Goal: Information Seeking & Learning: Learn about a topic

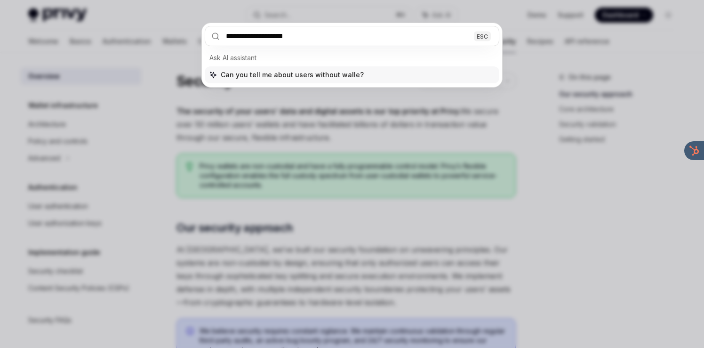
type input "**********"
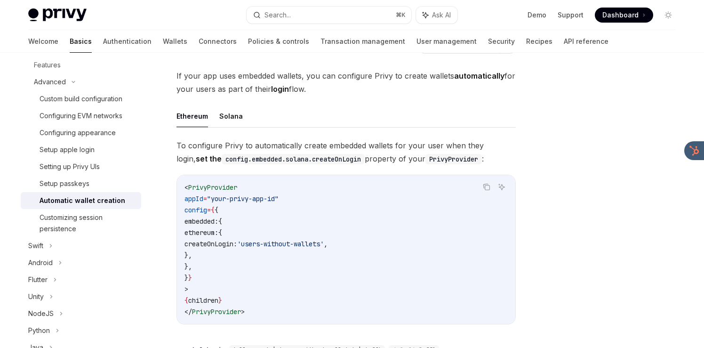
scroll to position [48, 0]
click at [177, 116] on button "Ethereum" at bounding box center [192, 117] width 32 height 22
type textarea "*"
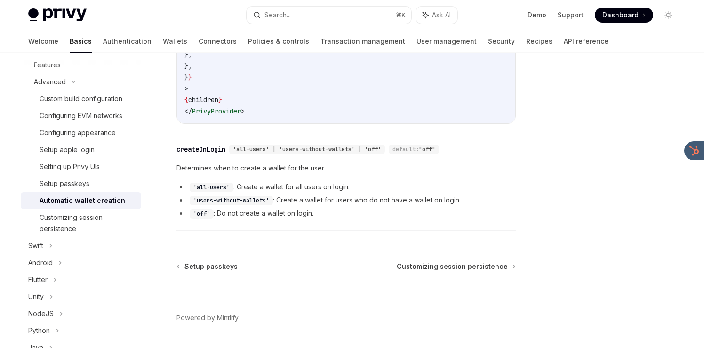
scroll to position [266, 0]
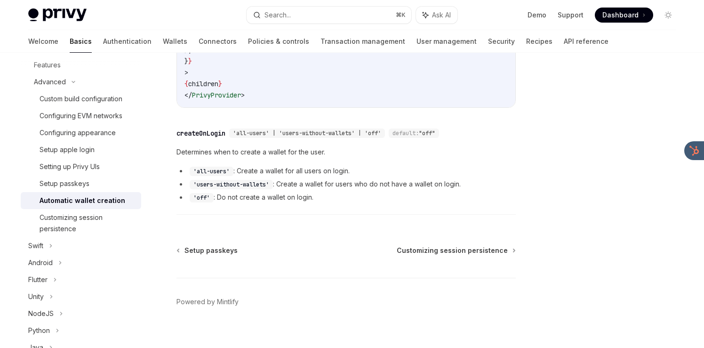
click at [178, 139] on div "​ createOnLogin 'all-users' | 'users-without-wallets' | 'off' default: "off" De…" at bounding box center [345, 169] width 339 height 92
click at [179, 133] on div "createOnLogin" at bounding box center [200, 132] width 49 height 9
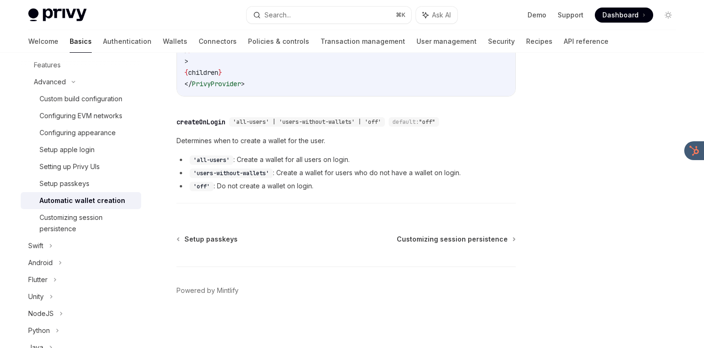
click at [202, 122] on div "createOnLogin" at bounding box center [200, 121] width 49 height 9
copy div "createOnLogin"
drag, startPoint x: 283, startPoint y: 120, endPoint x: 364, endPoint y: 121, distance: 81.4
click at [364, 121] on span "'all-users' | 'users-without-wallets' | 'off'" at bounding box center [307, 122] width 148 height 8
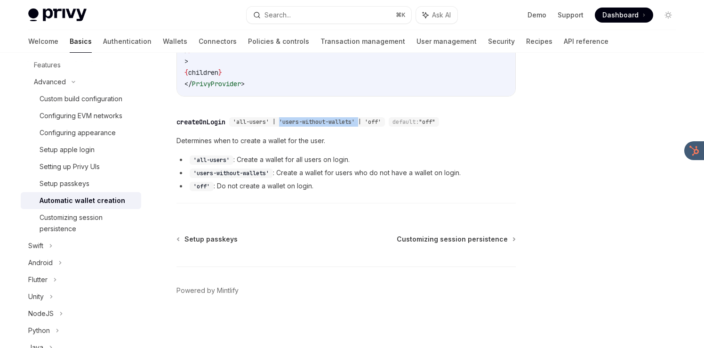
copy span "'users-without-wallets'"
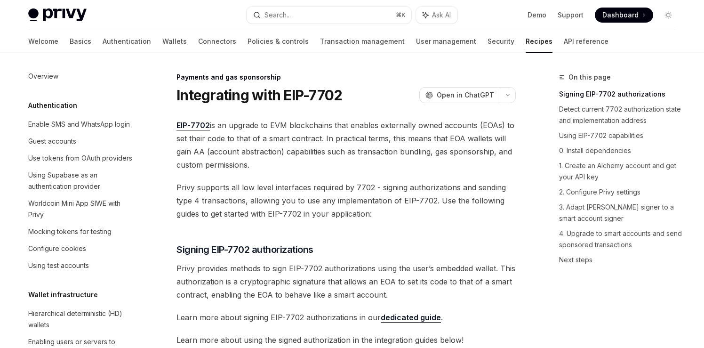
scroll to position [773, 0]
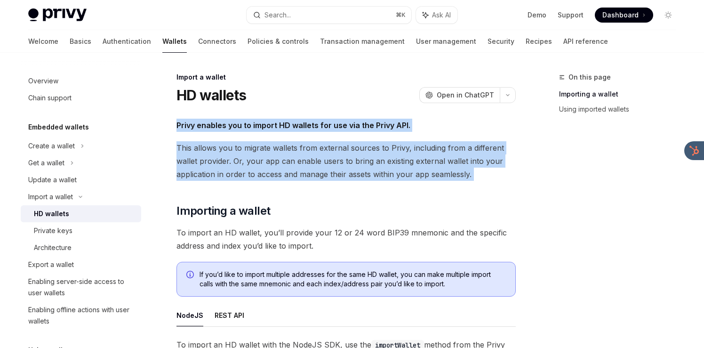
drag, startPoint x: 387, startPoint y: 109, endPoint x: 393, endPoint y: 184, distance: 75.5
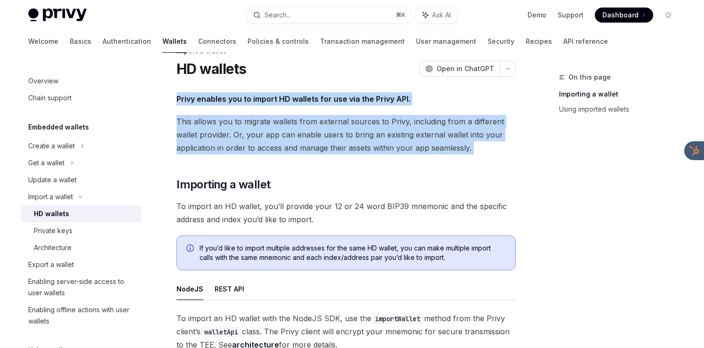
scroll to position [42, 0]
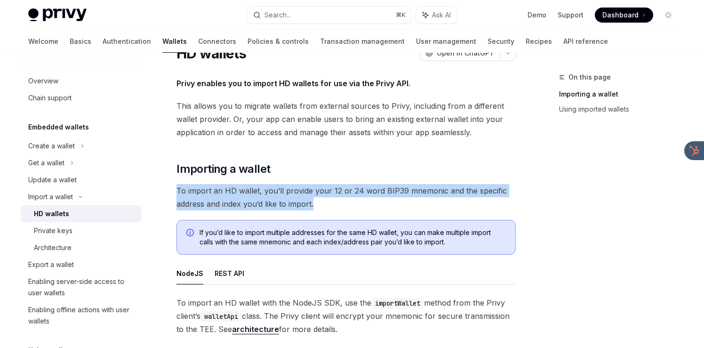
drag, startPoint x: 390, startPoint y: 202, endPoint x: 390, endPoint y: 179, distance: 23.1
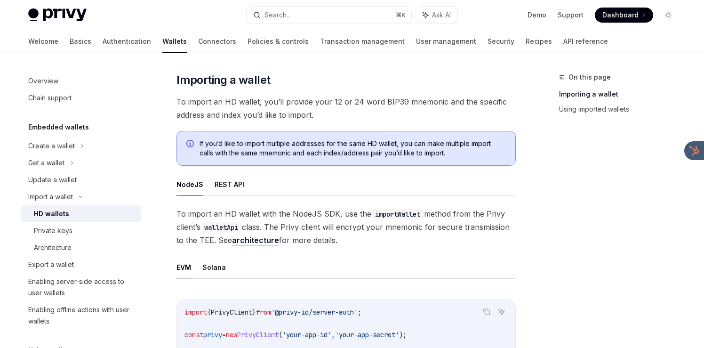
scroll to position [132, 0]
